Goal: Information Seeking & Learning: Learn about a topic

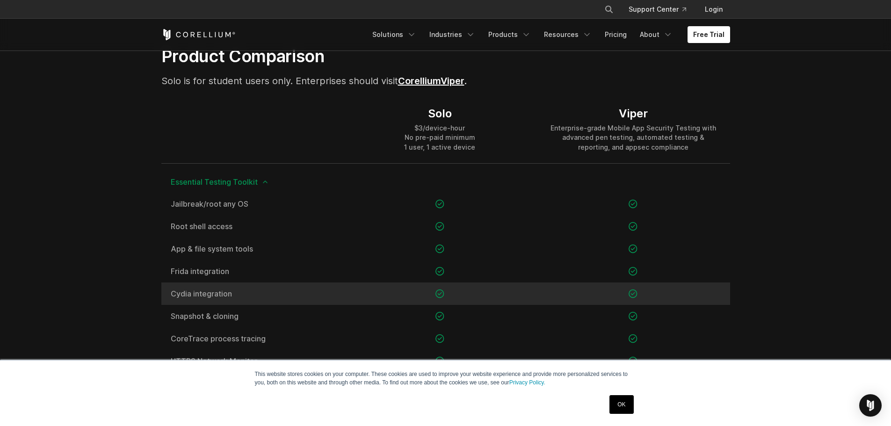
scroll to position [608, 0]
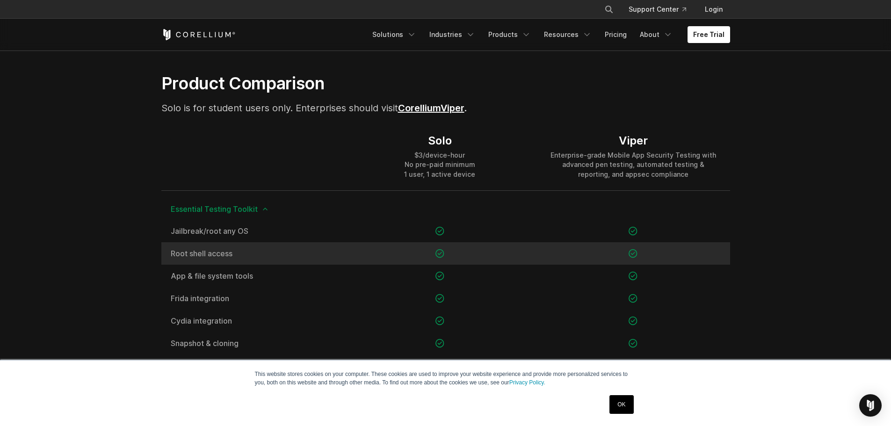
click at [205, 251] on span "Root shell access" at bounding box center [252, 253] width 163 height 7
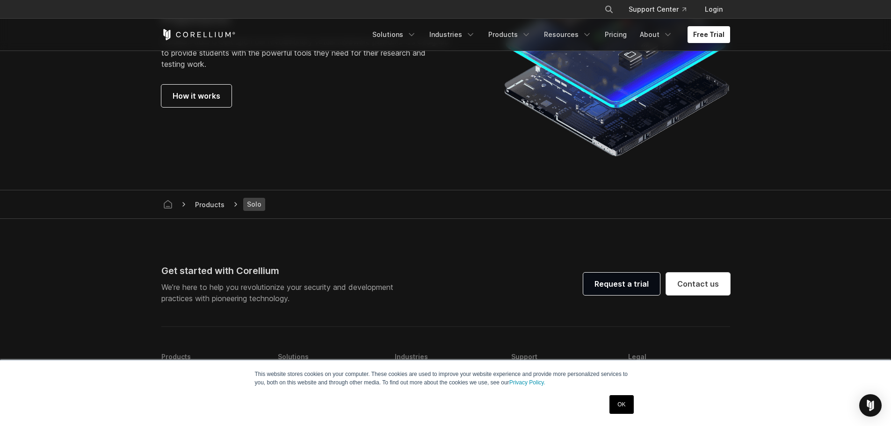
scroll to position [1684, 0]
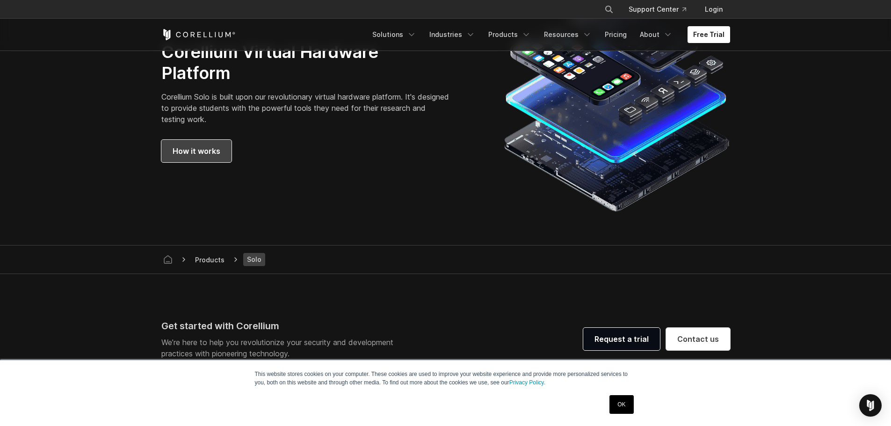
click at [207, 154] on span "How it works" at bounding box center [197, 150] width 48 height 11
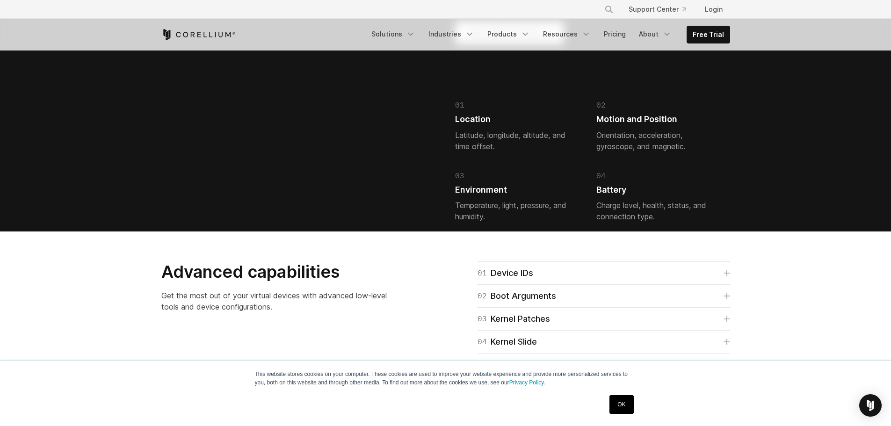
scroll to position [2151, 0]
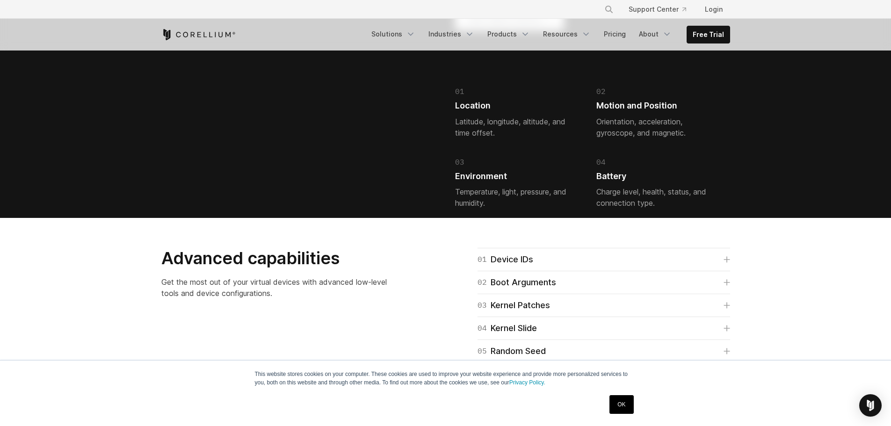
click at [624, 403] on link "OK" at bounding box center [621, 404] width 24 height 19
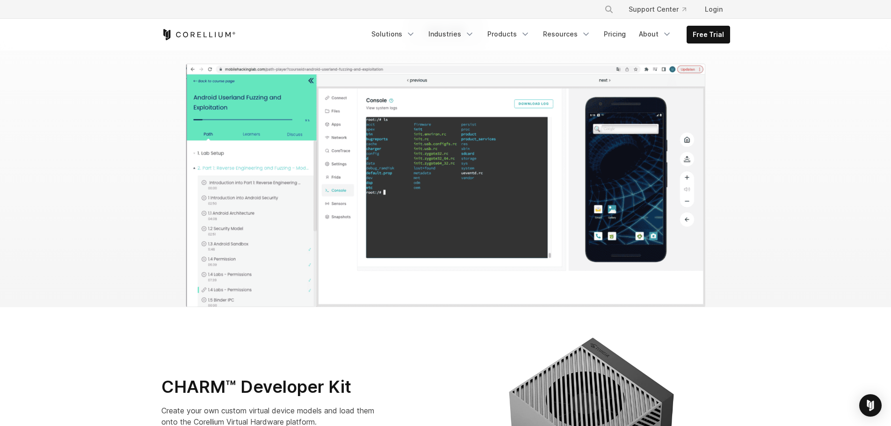
scroll to position [3040, 0]
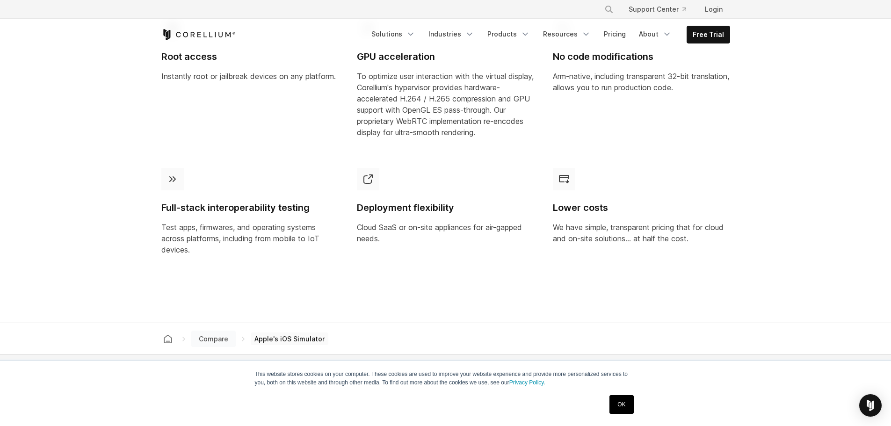
scroll to position [842, 0]
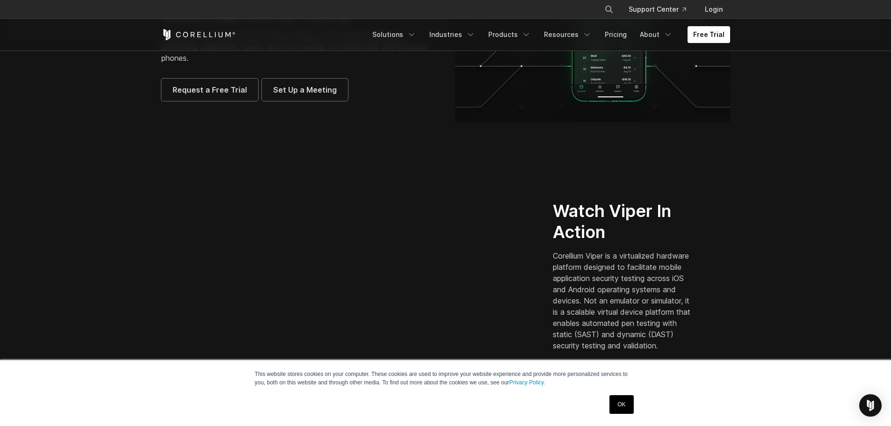
scroll to position [140, 0]
click at [123, 249] on section "Watch Viper In Action Corellium Viper is a virtualized hardware platform design…" at bounding box center [445, 278] width 891 height 270
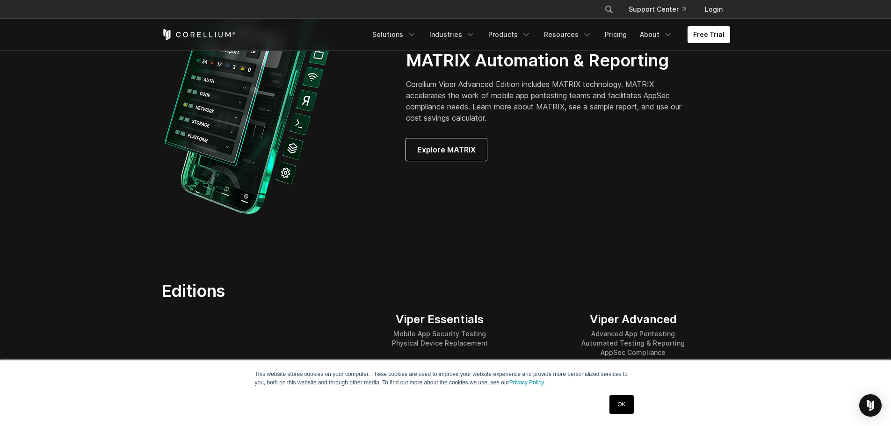
scroll to position [935, 0]
